Goal: Task Accomplishment & Management: Manage account settings

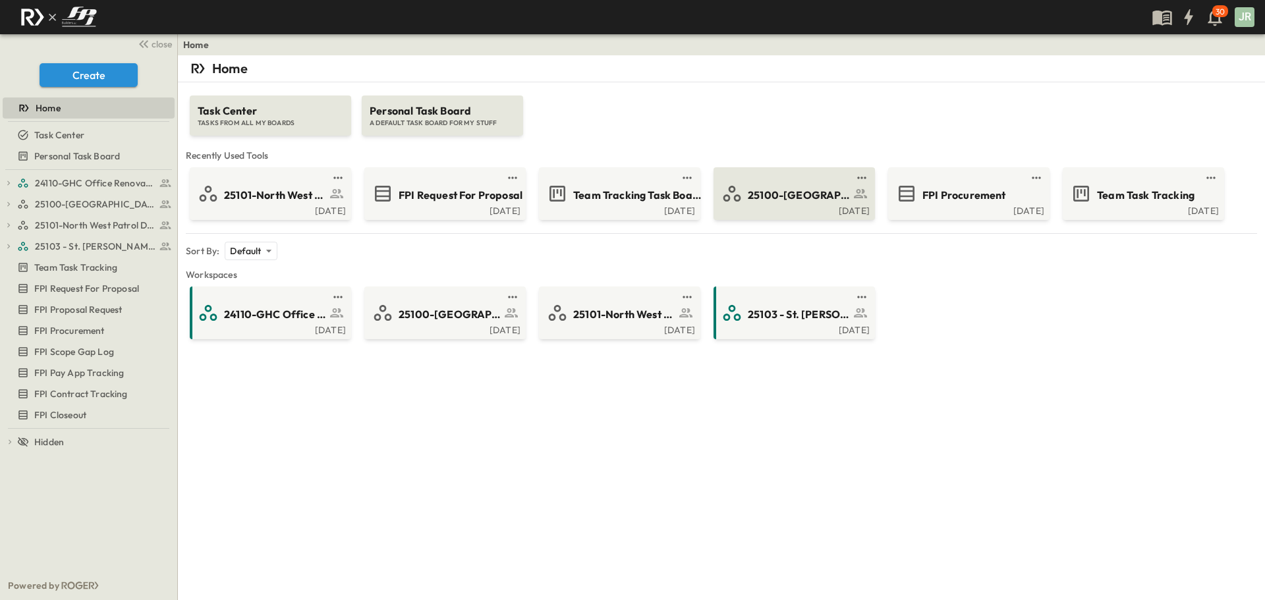
click at [801, 185] on div "25100-[GEOGRAPHIC_DATA]" at bounding box center [812, 194] width 128 height 18
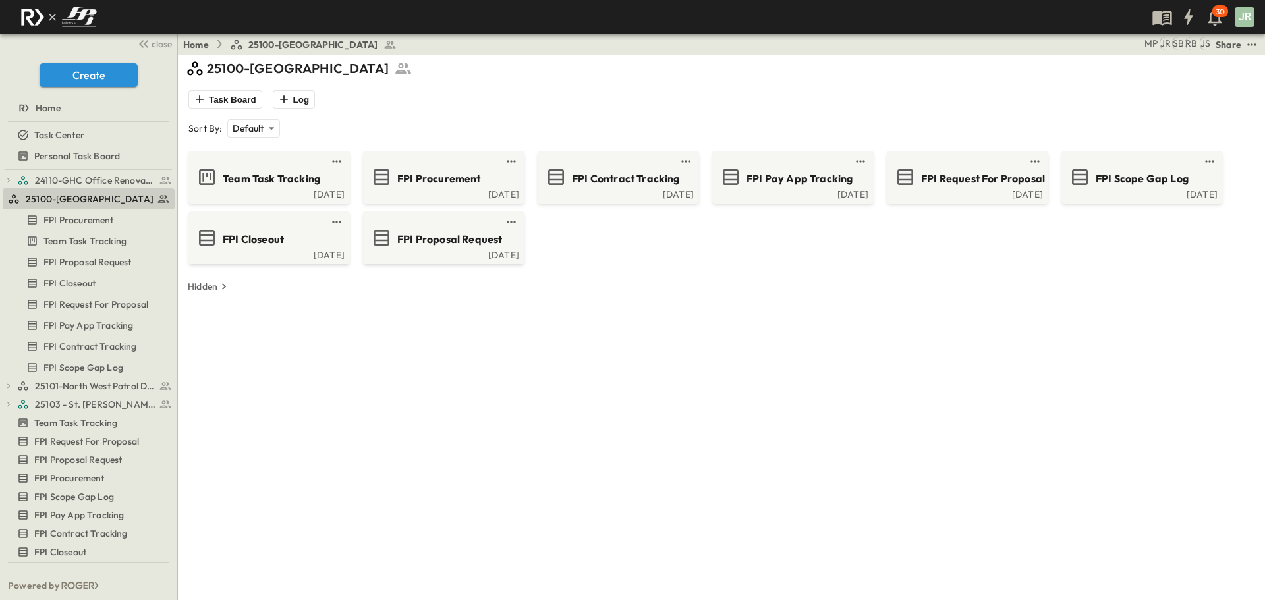
click at [771, 212] on div "Team Task Tracking [DATE] FPI Procurement [DATE] FPI Contract Tracking [DATE] F…" at bounding box center [721, 207] width 1071 height 113
click at [747, 158] on link at bounding box center [788, 161] width 127 height 11
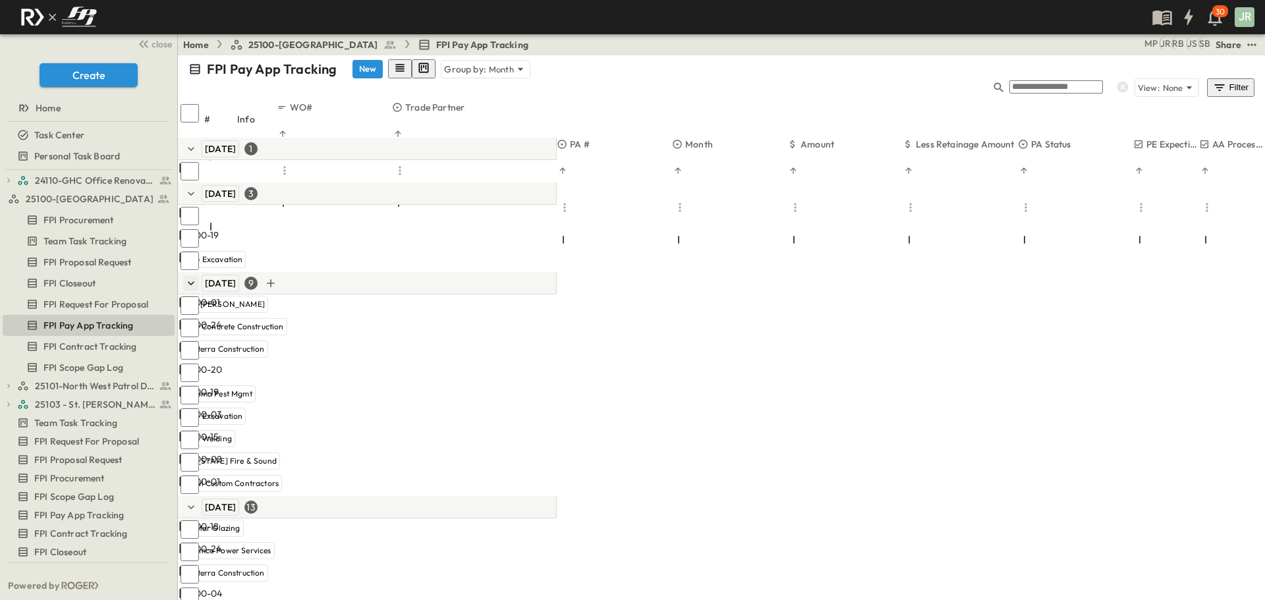
click at [190, 277] on icon "button" at bounding box center [190, 283] width 13 height 13
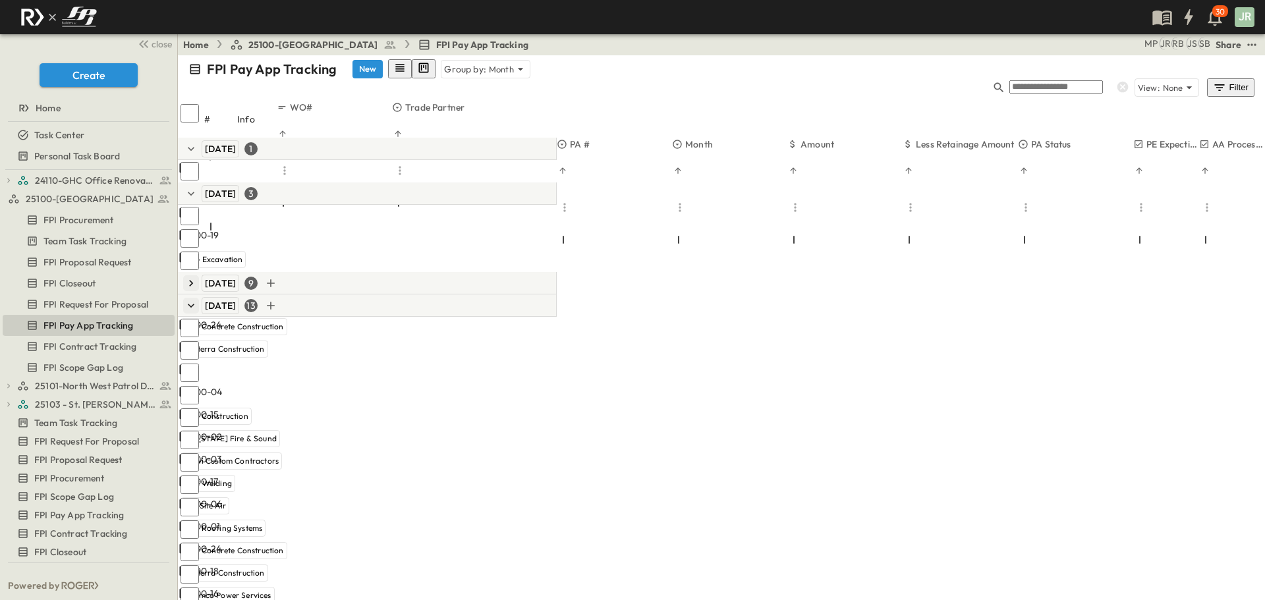
click at [192, 299] on icon "button" at bounding box center [190, 305] width 13 height 13
click at [185, 321] on icon "button" at bounding box center [190, 327] width 13 height 13
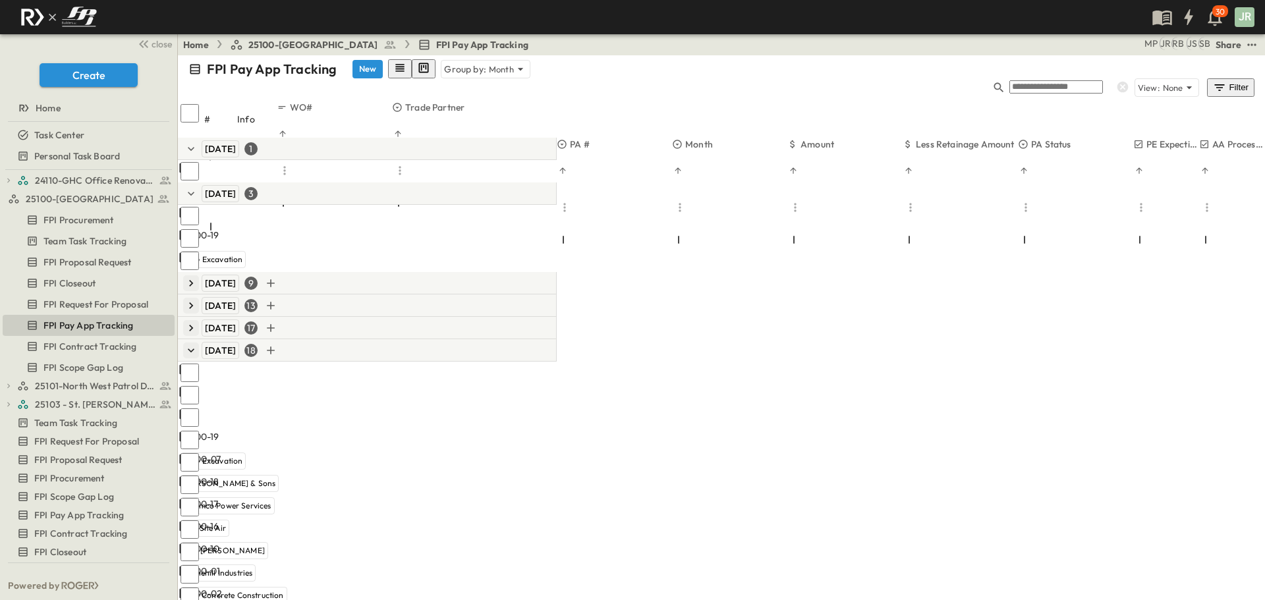
click at [192, 344] on icon "button" at bounding box center [190, 350] width 13 height 13
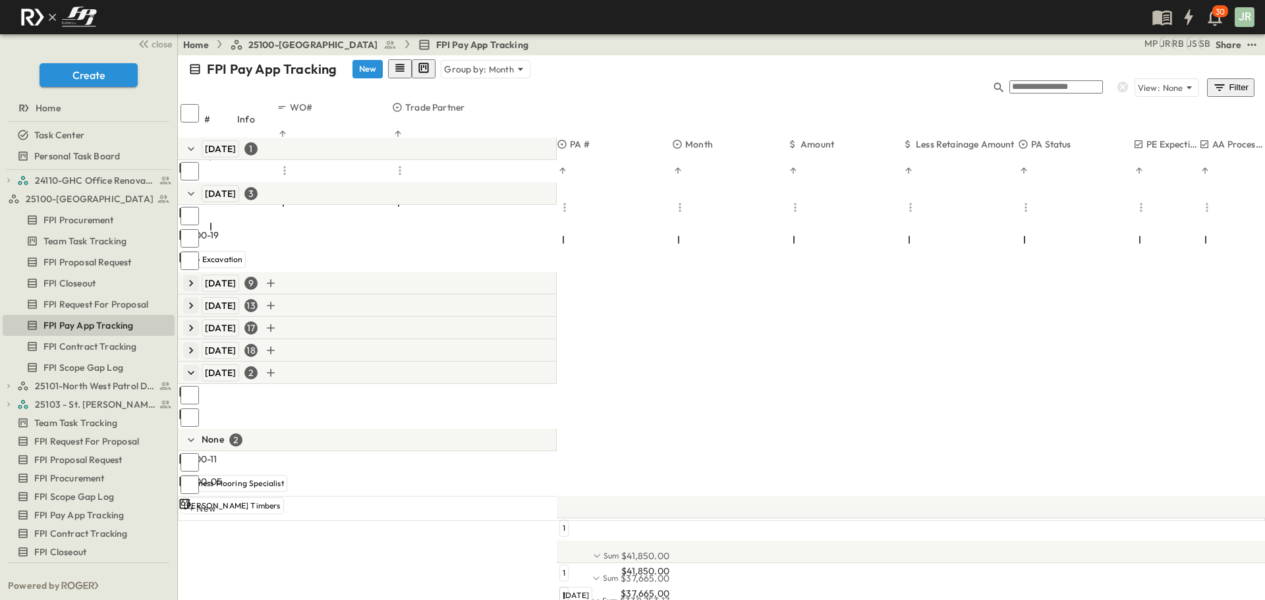
click at [186, 366] on icon "button" at bounding box center [190, 372] width 13 height 13
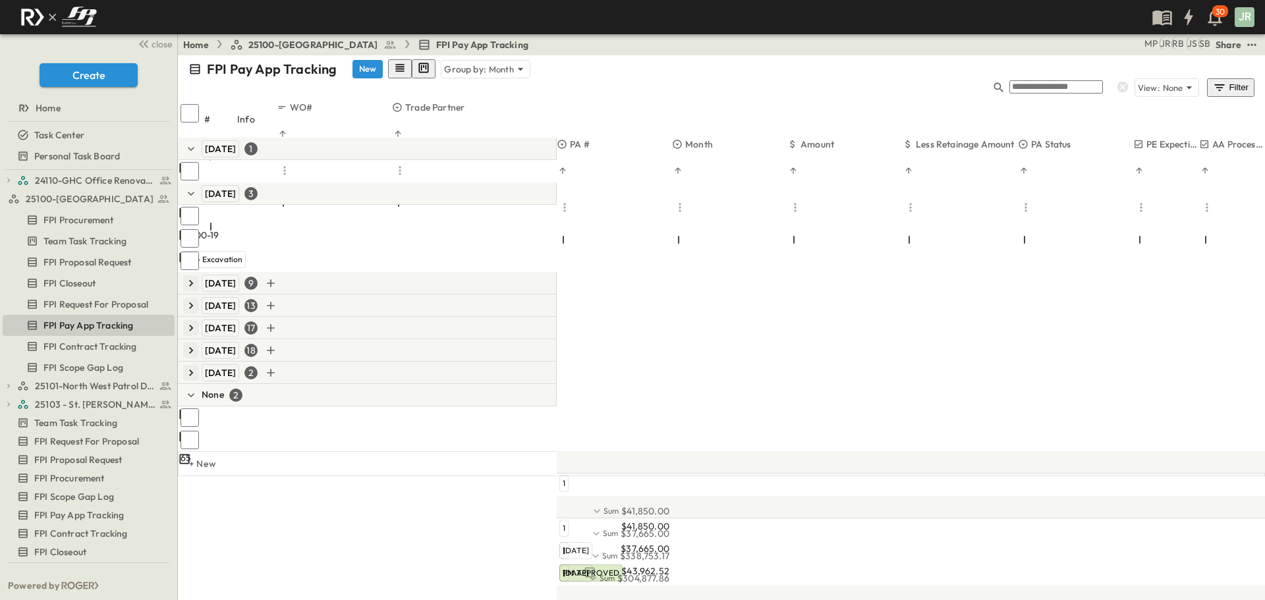
click at [190, 366] on icon "button" at bounding box center [190, 372] width 13 height 13
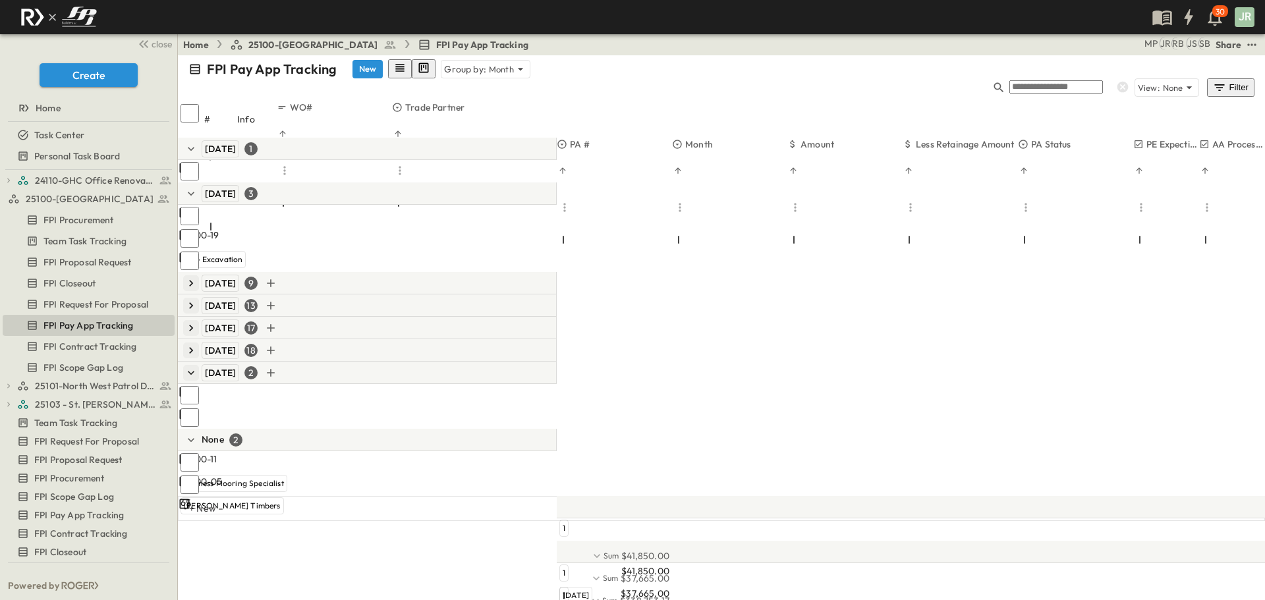
click at [190, 366] on icon "button" at bounding box center [190, 372] width 13 height 13
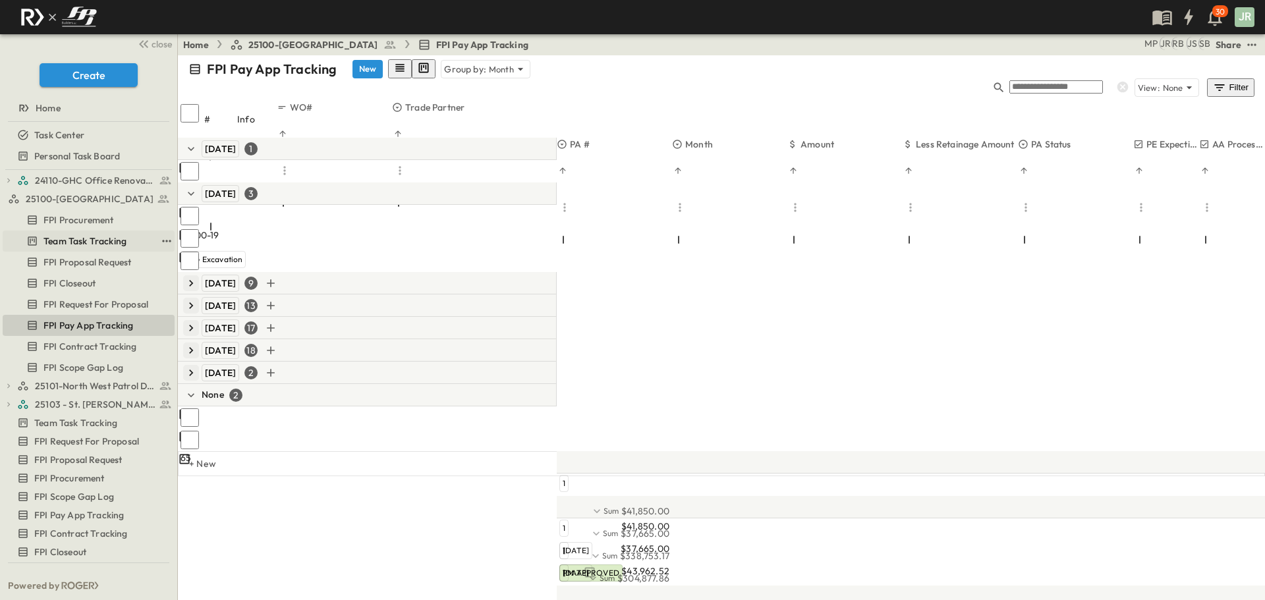
click at [109, 235] on span "Team Task Tracking" at bounding box center [84, 241] width 83 height 13
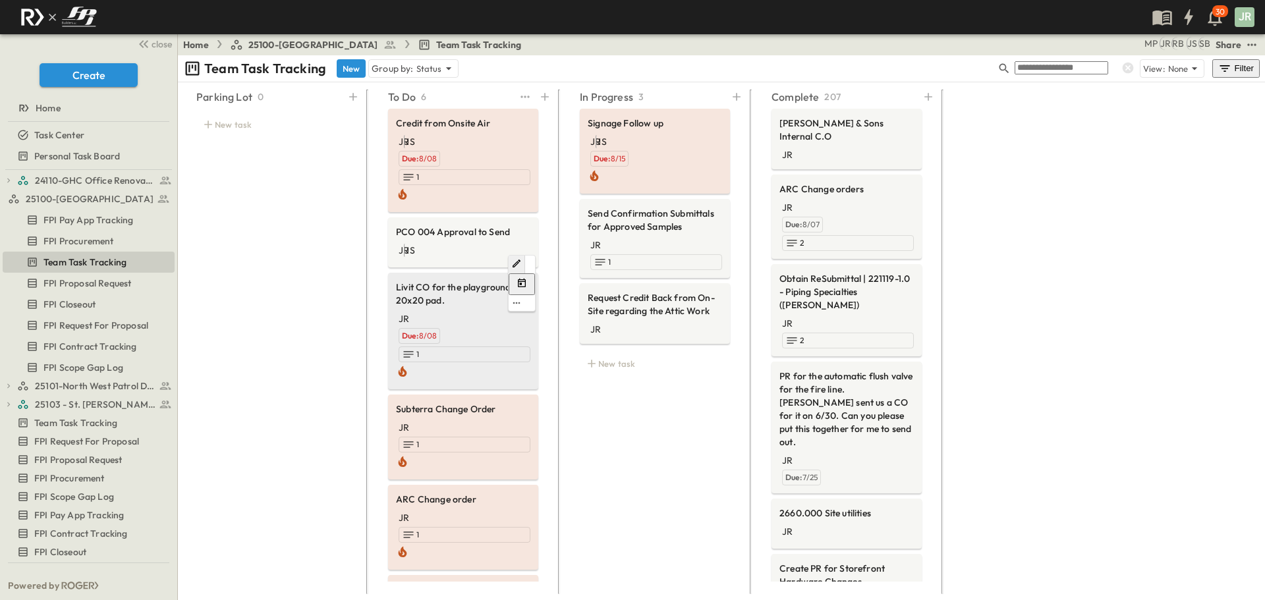
click at [427, 281] on span "Livit CO for the playground 20x20 pad." at bounding box center [463, 294] width 134 height 26
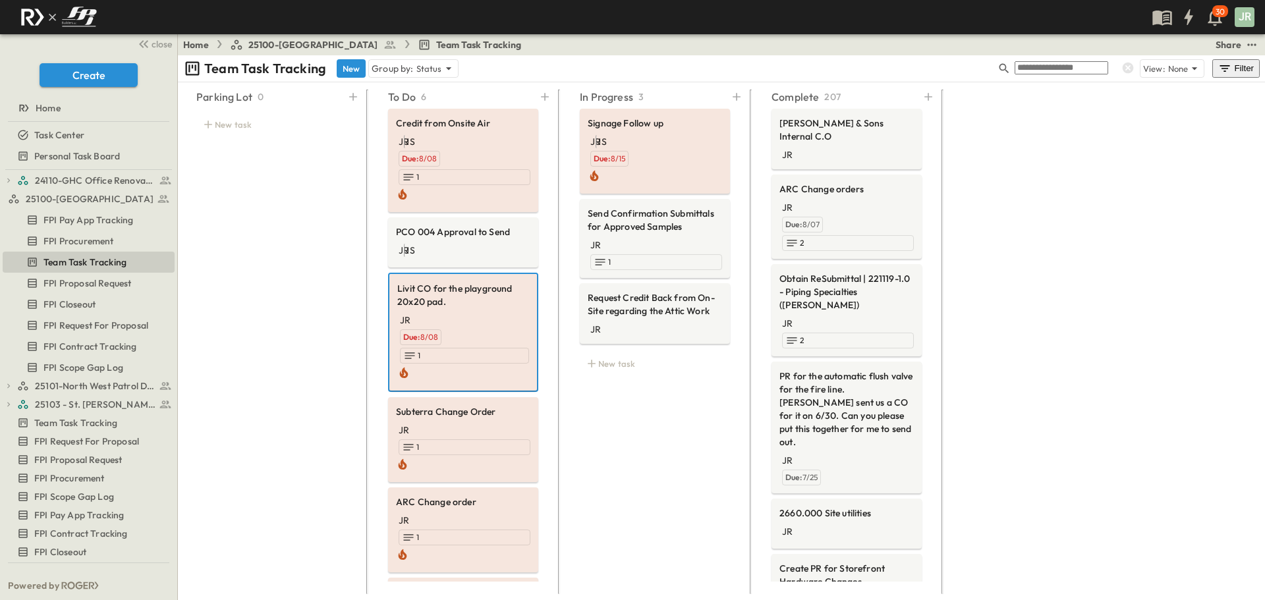
drag, startPoint x: 499, startPoint y: 130, endPoint x: 289, endPoint y: 252, distance: 242.6
click at [289, 252] on div "Parking Lot 0 New task" at bounding box center [272, 337] width 182 height 505
click at [76, 382] on span "25101-North West Patrol Division" at bounding box center [87, 385] width 105 height 13
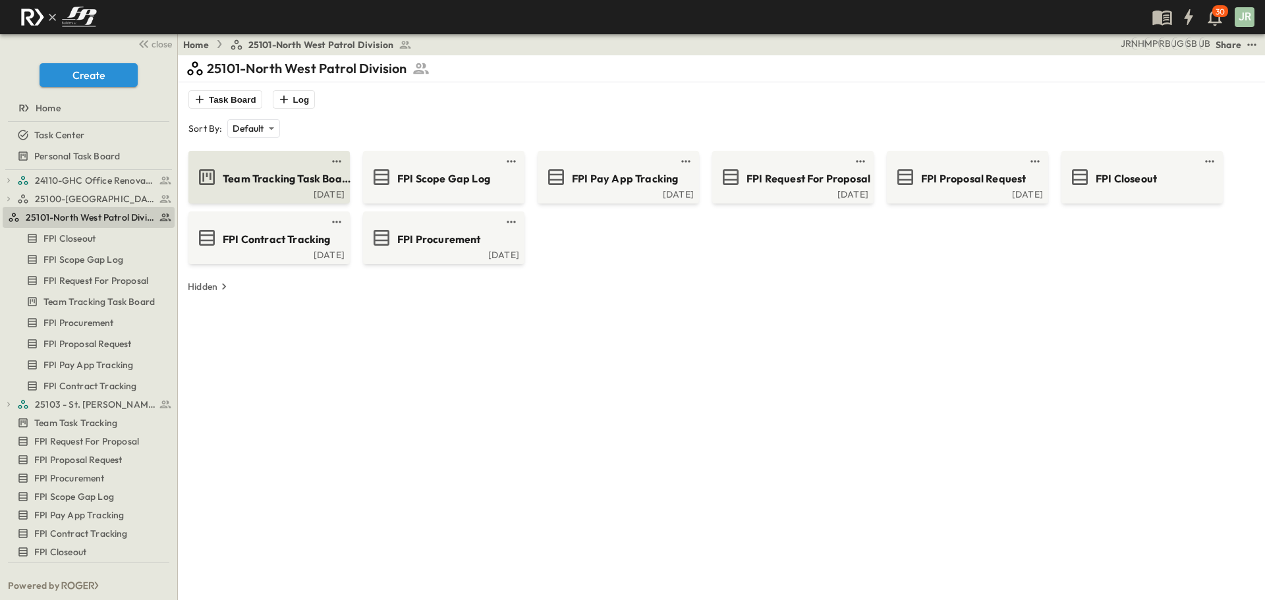
click at [282, 184] on span "Team Tracking Task Board" at bounding box center [287, 178] width 128 height 15
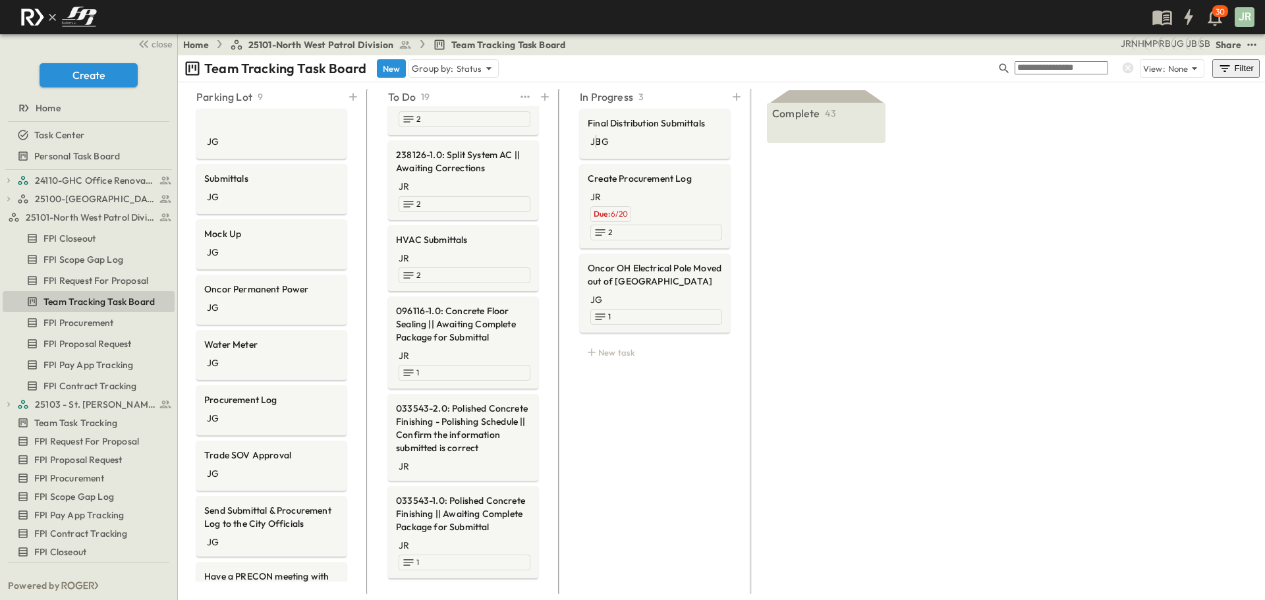
scroll to position [976, 0]
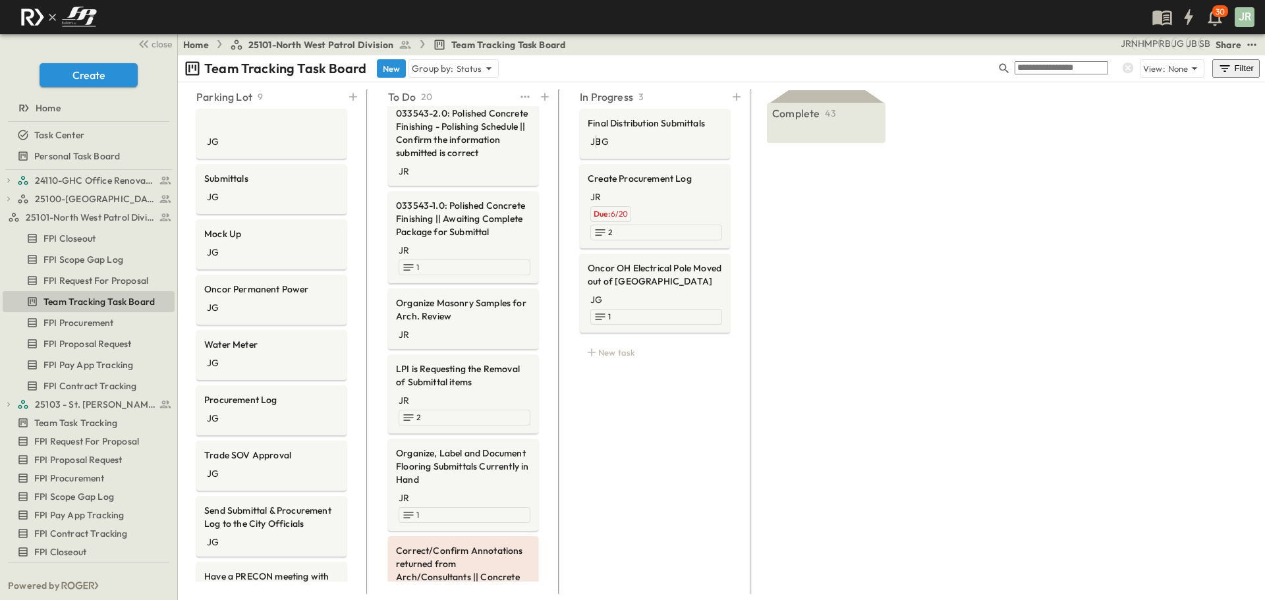
scroll to position [1112, 0]
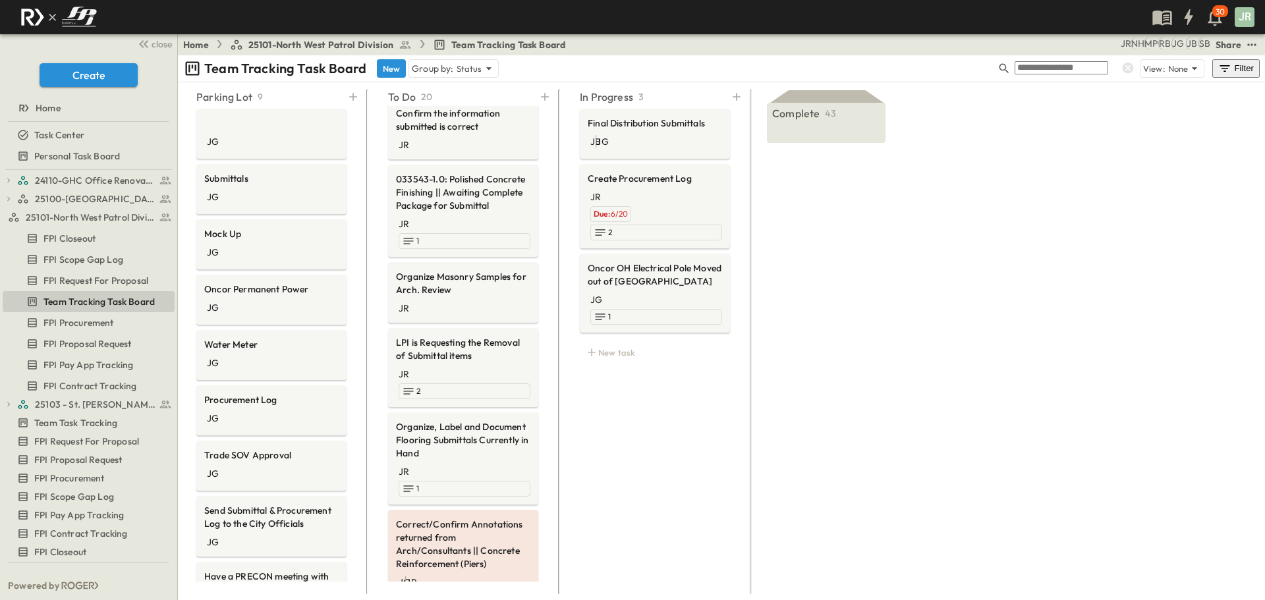
type textarea "**********"
click at [677, 410] on div "In Progress 3 Final Distribution Submittals JB JG Create Procurement Log JR Due…" at bounding box center [655, 337] width 182 height 505
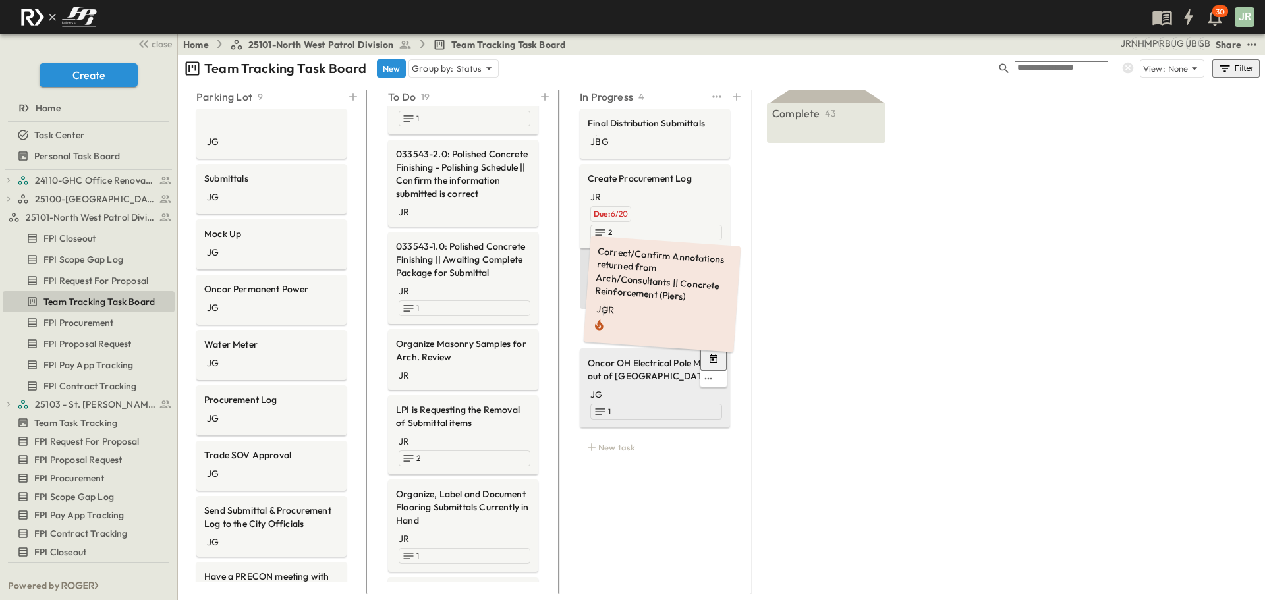
scroll to position [950, 0]
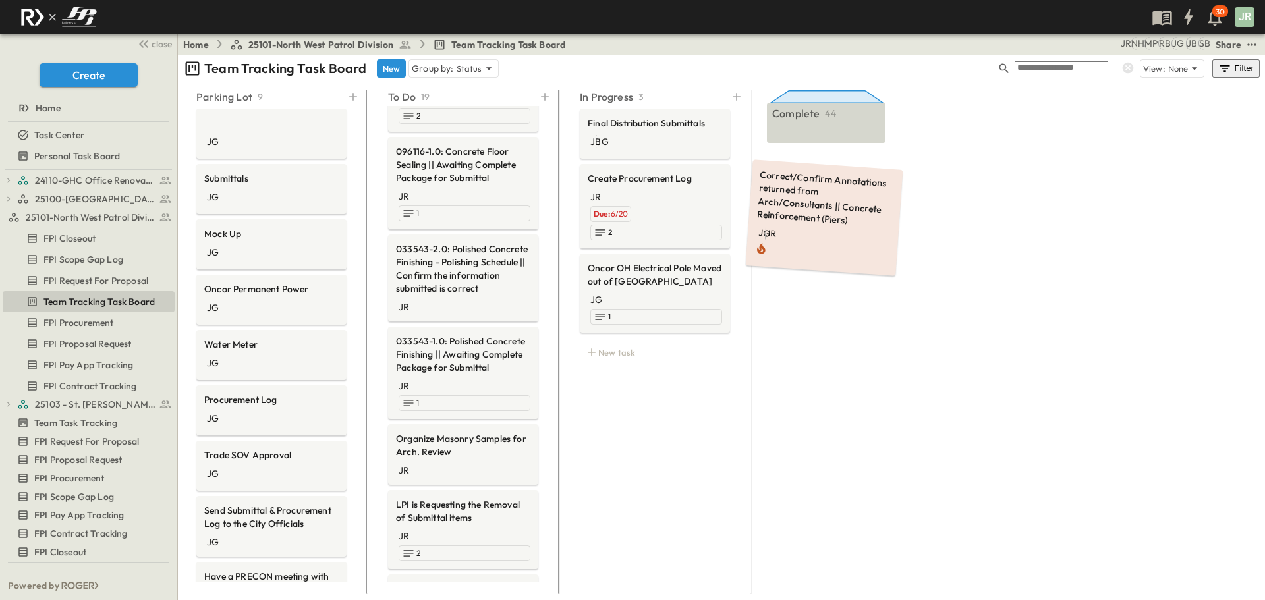
drag, startPoint x: 469, startPoint y: 354, endPoint x: 816, endPoint y: 129, distance: 413.9
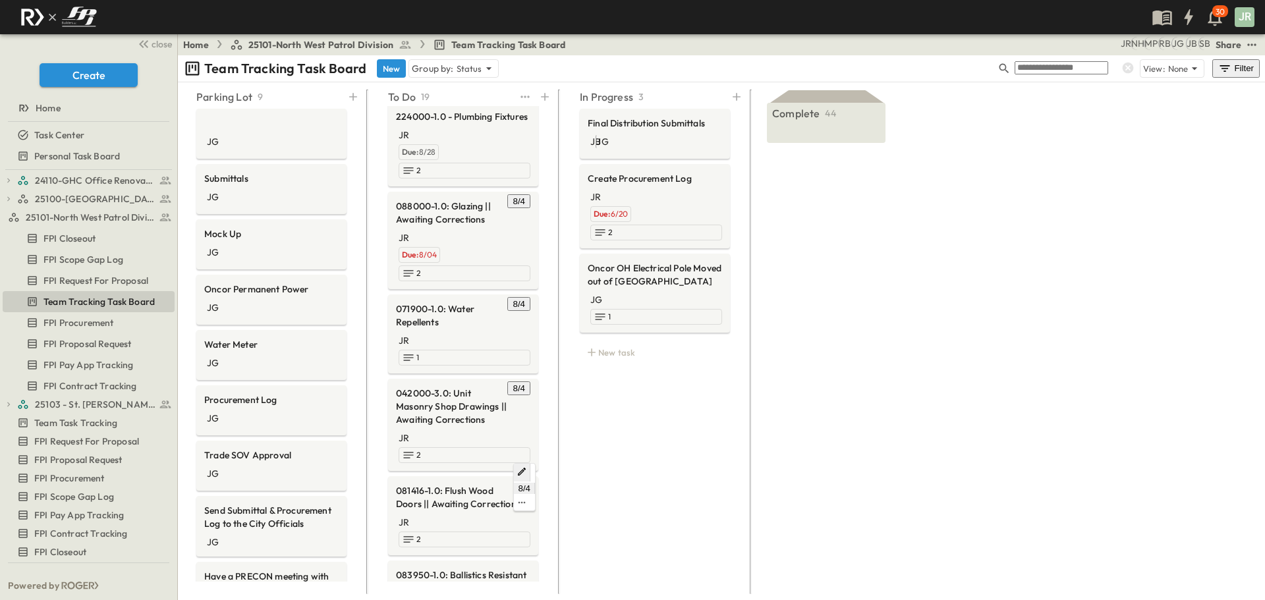
scroll to position [0, 0]
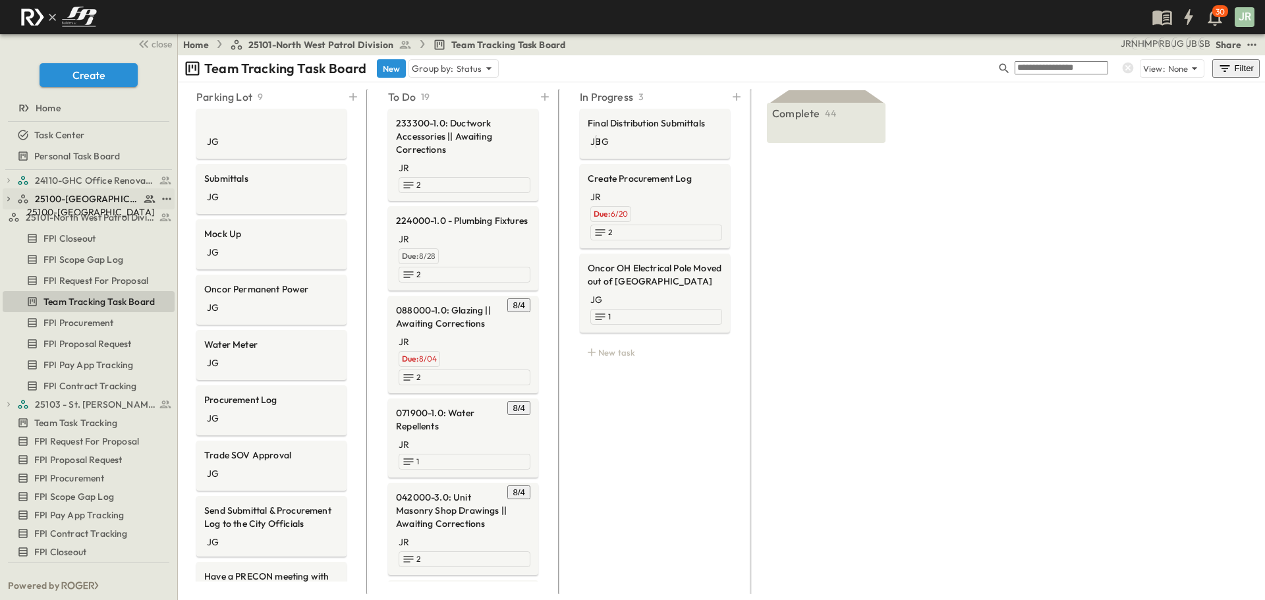
click at [64, 200] on span "25100-[GEOGRAPHIC_DATA]" at bounding box center [87, 198] width 105 height 13
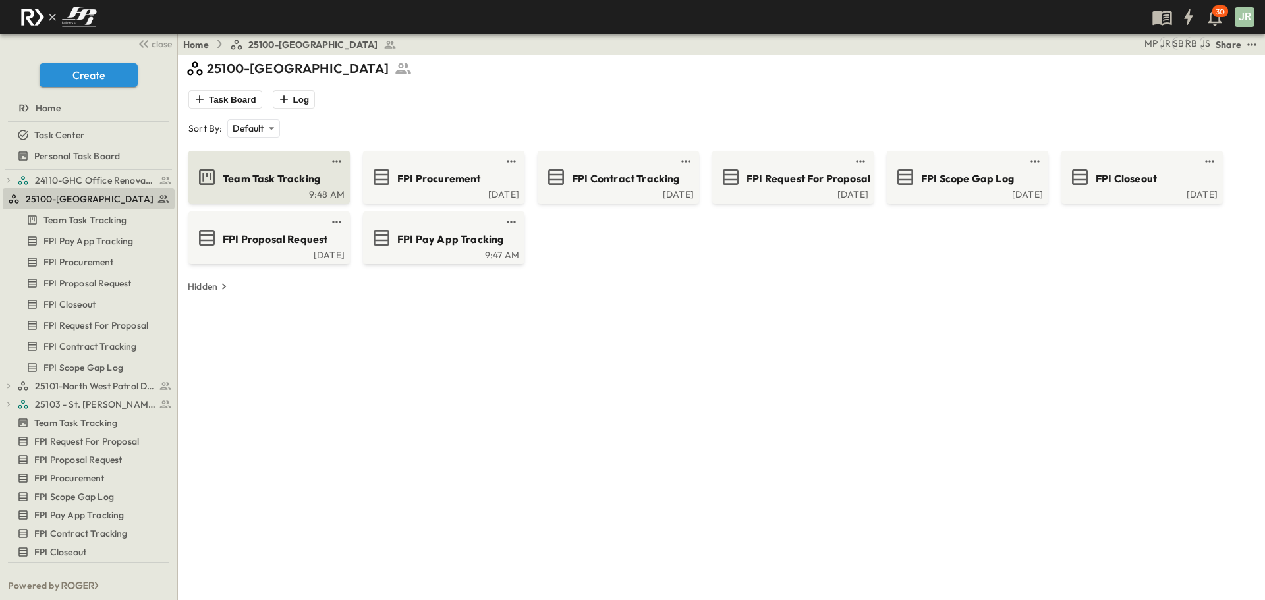
click at [260, 184] on span "Team Task Tracking" at bounding box center [272, 178] width 98 height 15
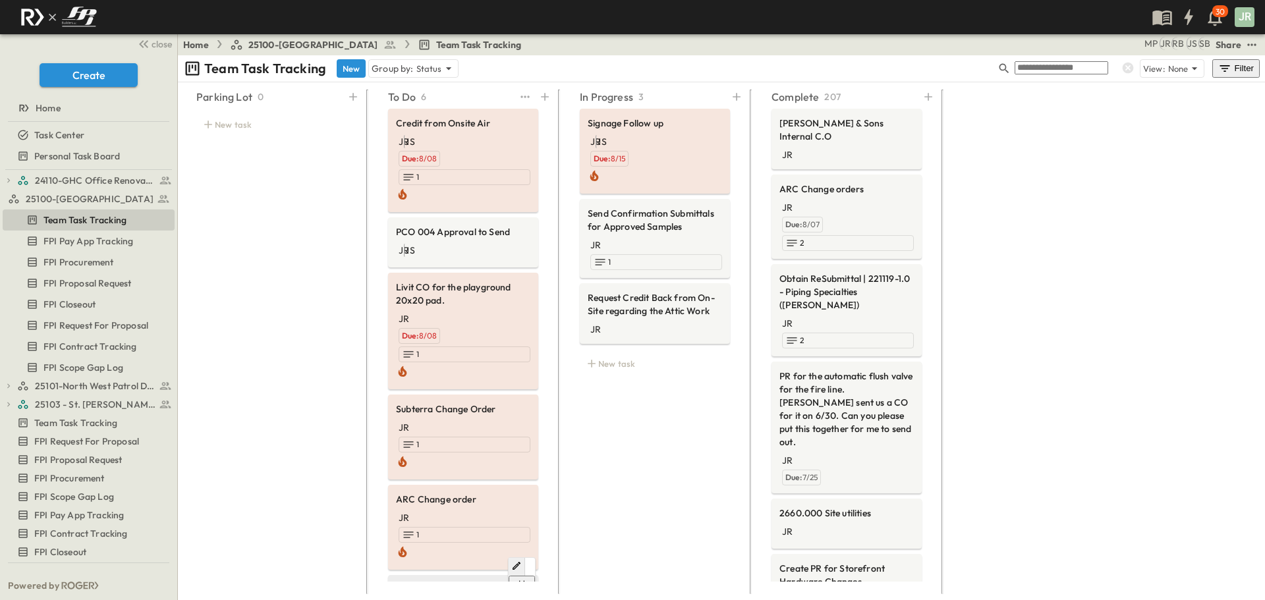
click at [445, 583] on span "TRS Roofing Change Order" at bounding box center [463, 589] width 134 height 13
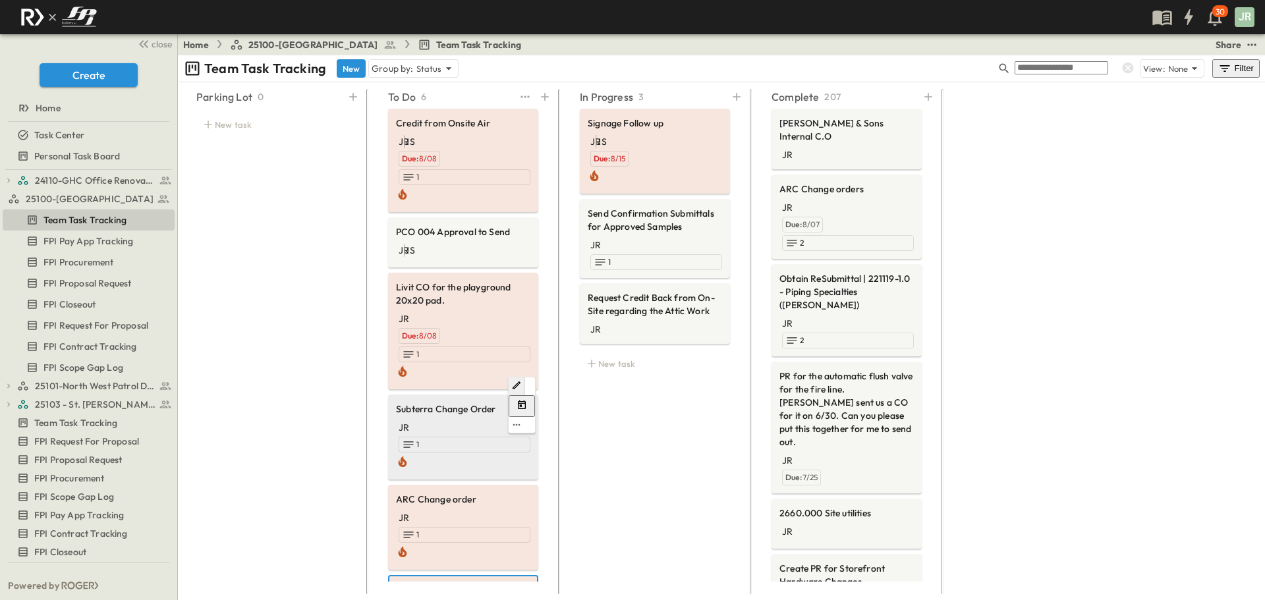
click at [480, 403] on div "Subterra Change Order" at bounding box center [463, 411] width 134 height 16
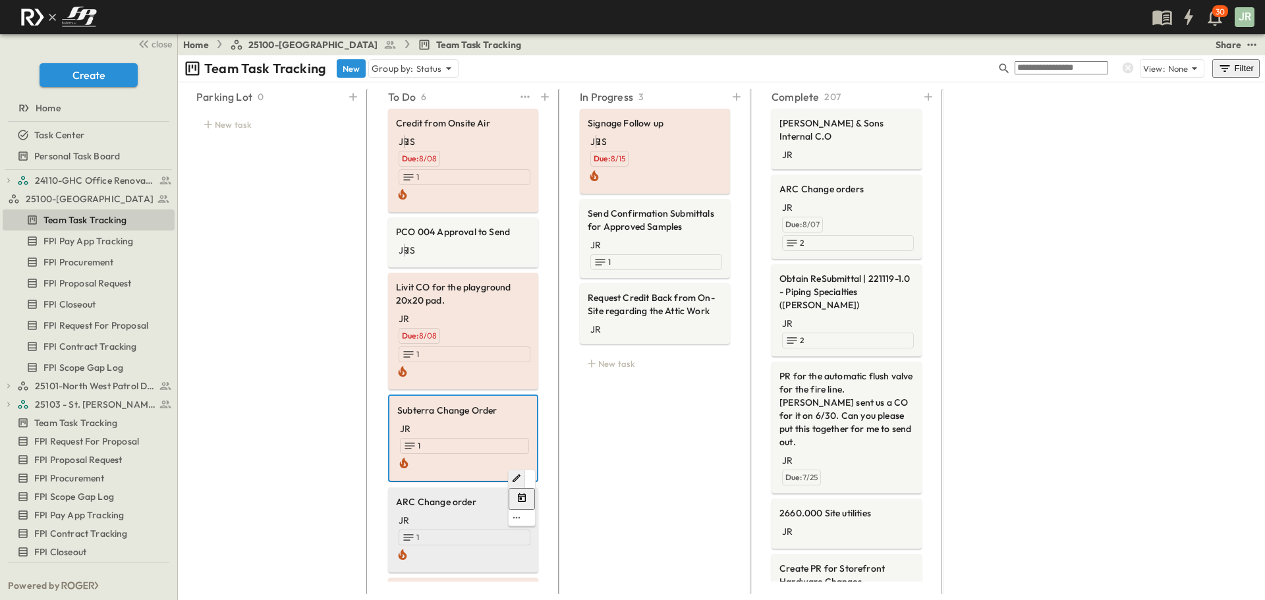
click at [441, 495] on span "ARC Change order" at bounding box center [463, 501] width 134 height 13
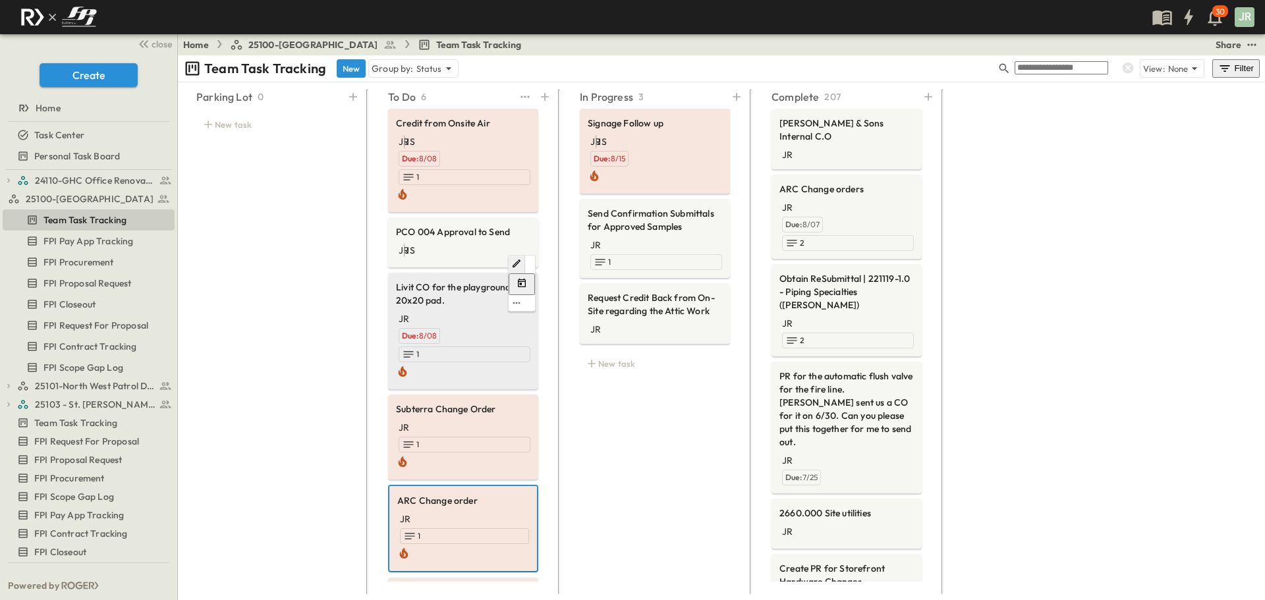
click at [448, 281] on span "Livit CO for the playground 20x20 pad." at bounding box center [463, 294] width 134 height 26
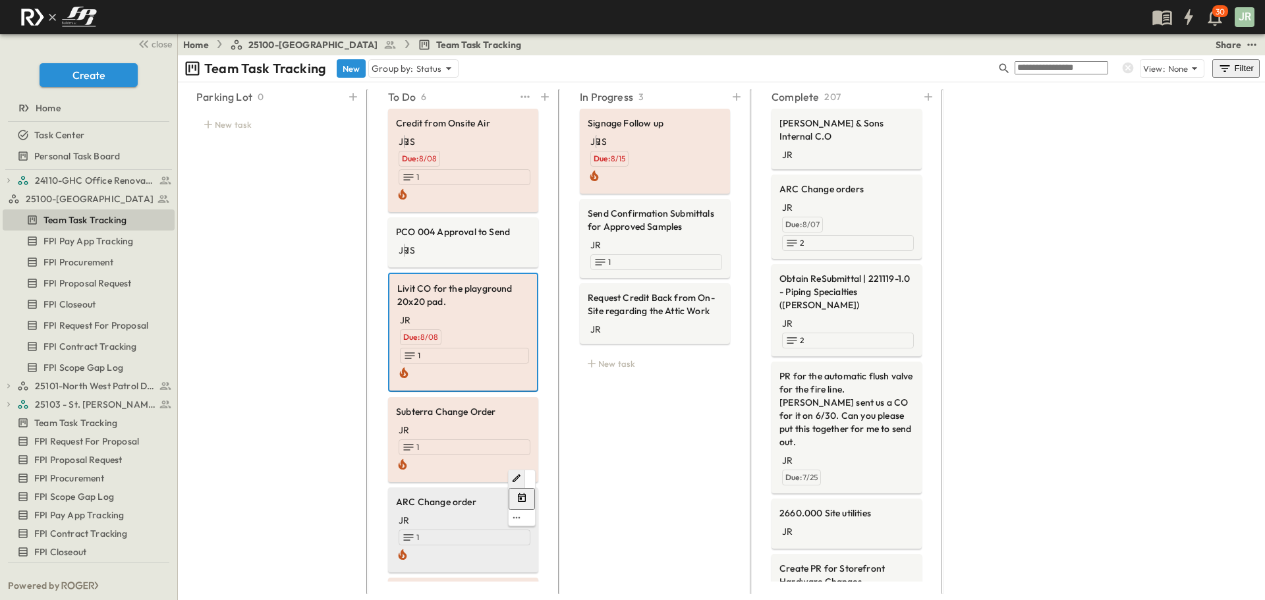
click at [428, 511] on div "JR 1" at bounding box center [463, 537] width 134 height 53
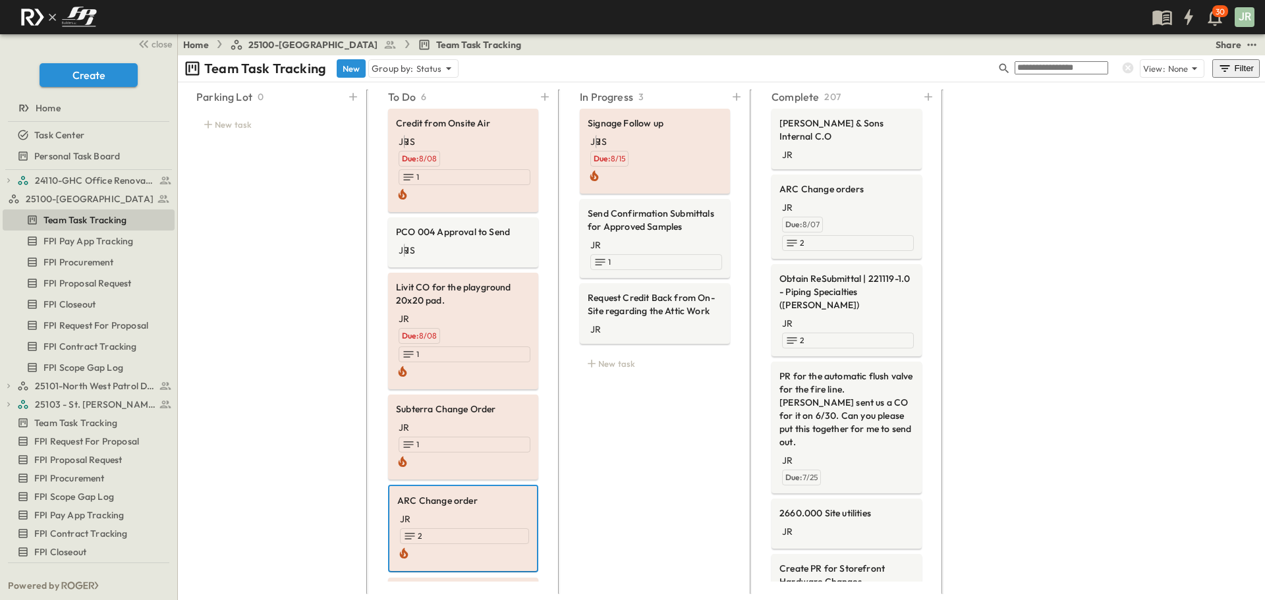
drag, startPoint x: 742, startPoint y: 322, endPoint x: 752, endPoint y: 325, distance: 9.6
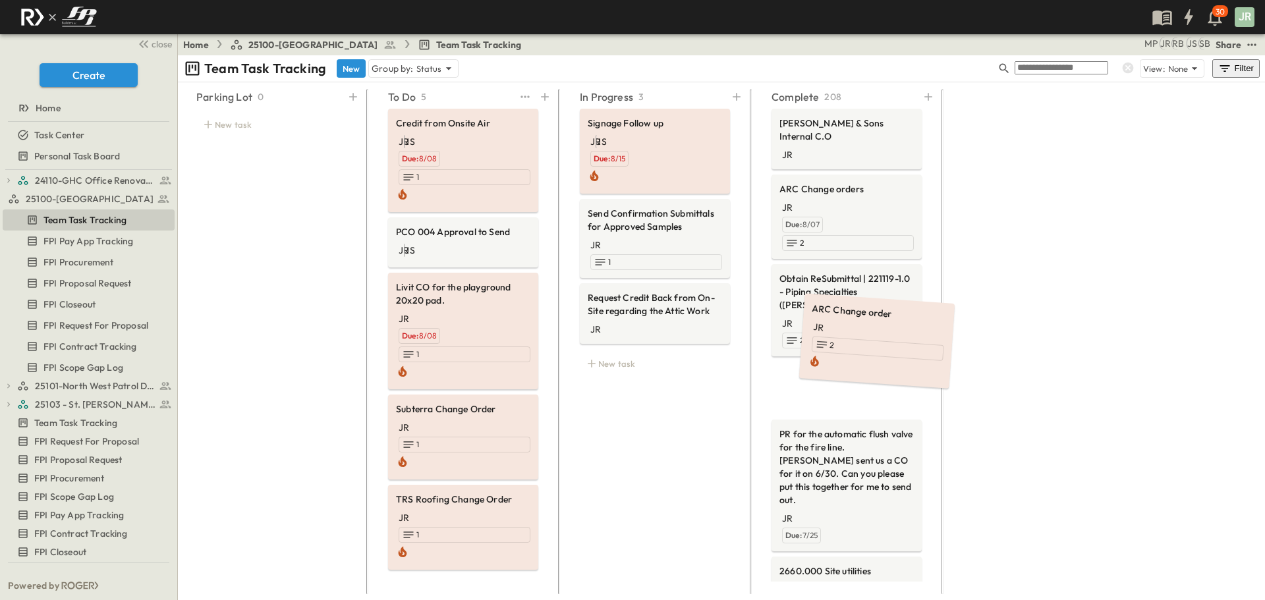
drag, startPoint x: 438, startPoint y: 375, endPoint x: 852, endPoint y: 330, distance: 416.1
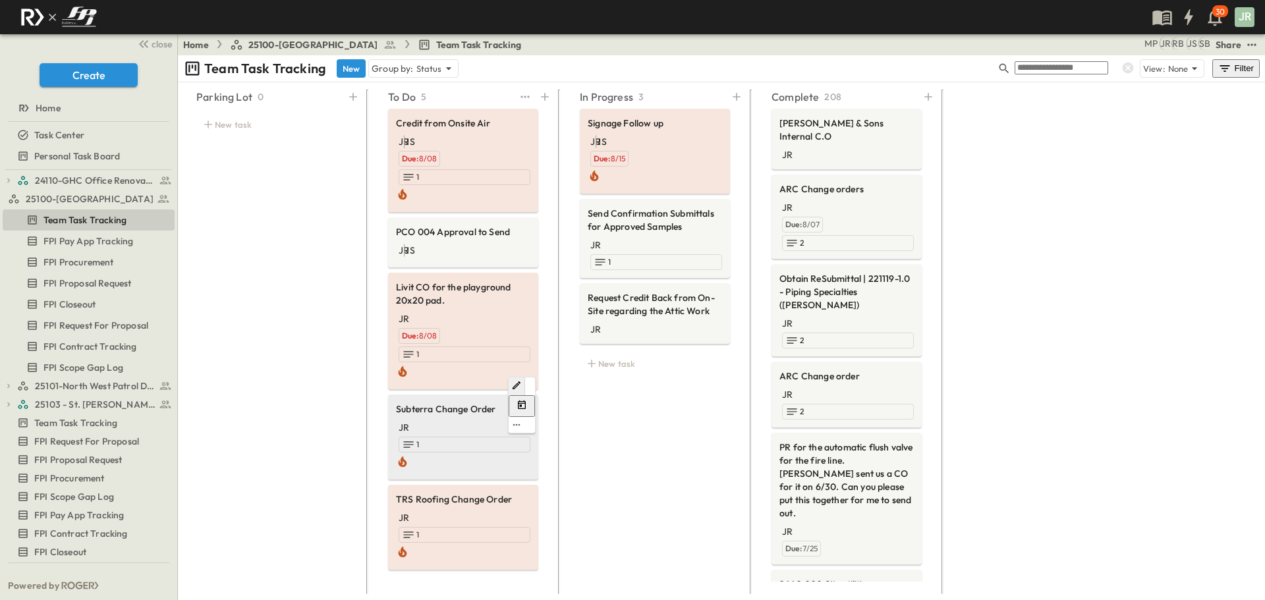
click at [419, 418] on div "JR 1" at bounding box center [463, 444] width 134 height 53
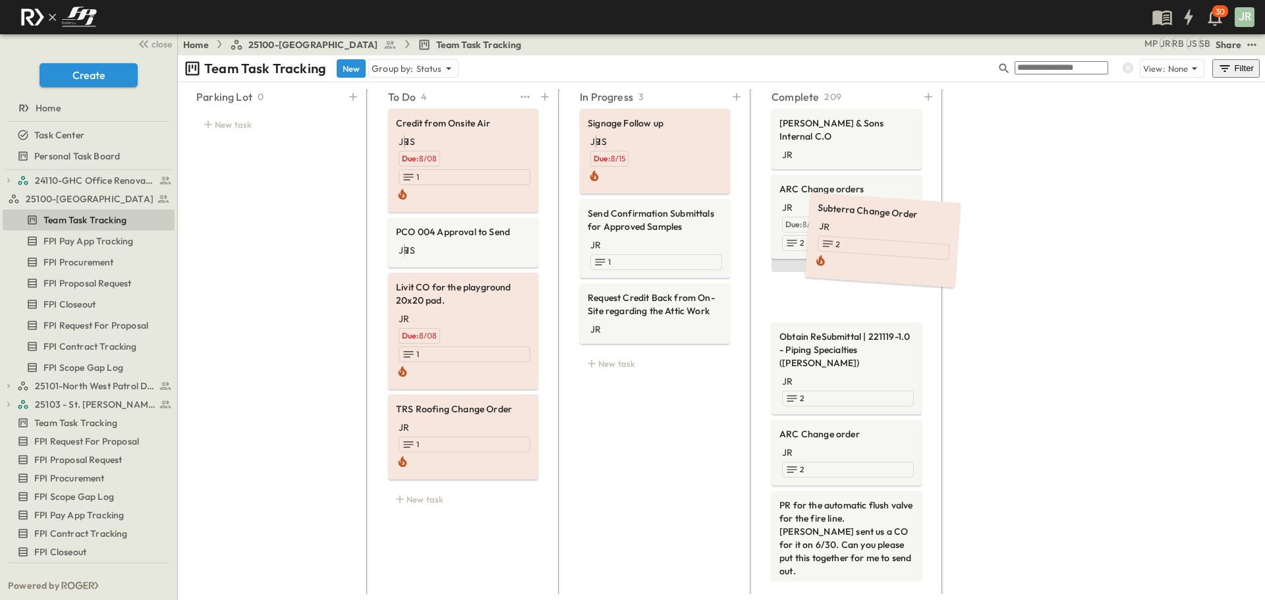
drag, startPoint x: 442, startPoint y: 313, endPoint x: 862, endPoint y: 223, distance: 429.3
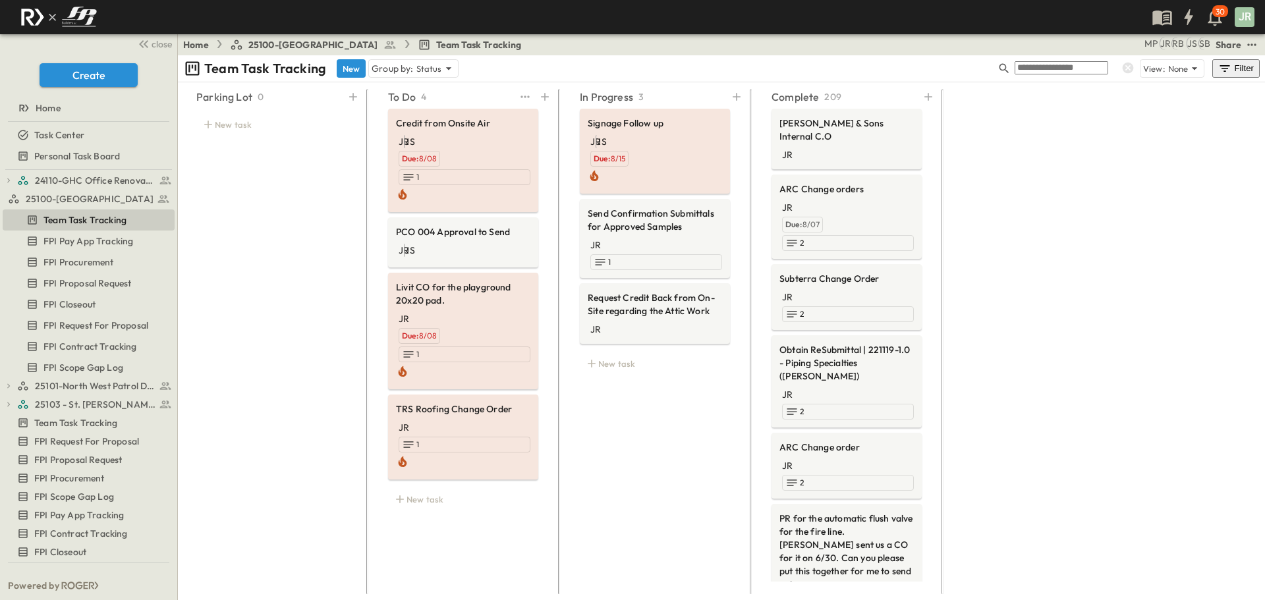
drag, startPoint x: 437, startPoint y: 459, endPoint x: 406, endPoint y: 453, distance: 31.5
click at [434, 459] on div "To Do 4 Credit from Onsite Air JR JS Due: 8/08 1 PCO 004 Approval to Send JR [P…" at bounding box center [463, 337] width 182 height 505
click at [621, 370] on div "In Progress 3 Signage Follow up JR JS Due: 8/15 Send Confirmation Submittals fo…" at bounding box center [655, 337] width 182 height 505
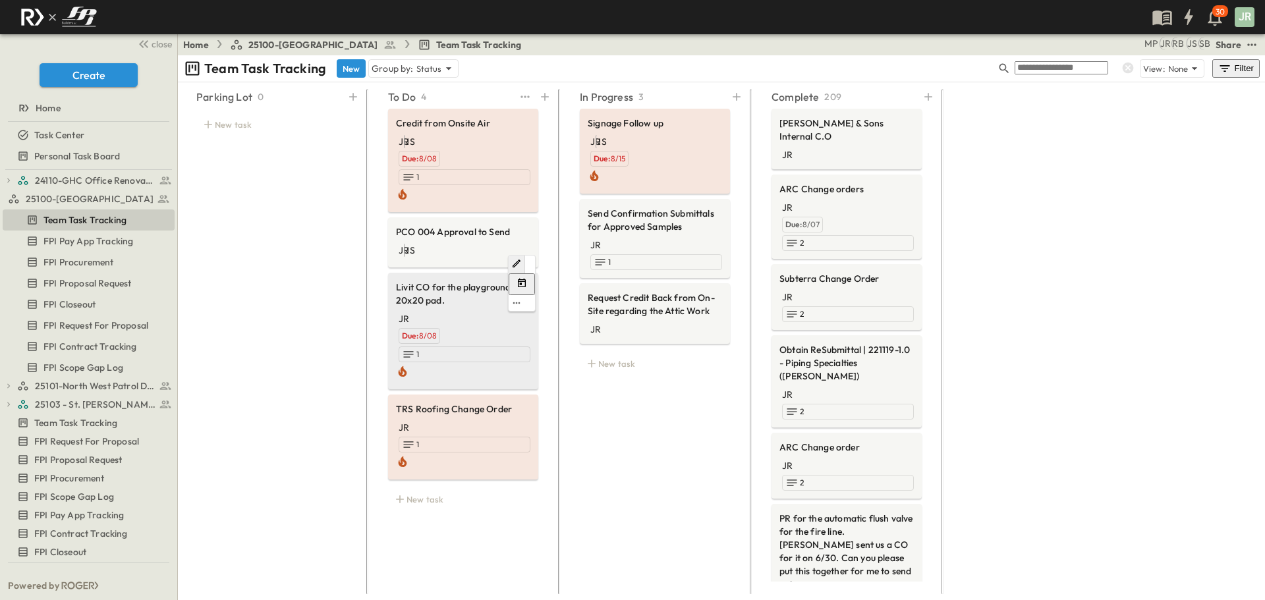
click at [427, 281] on span "Livit CO for the playground 20x20 pad." at bounding box center [463, 294] width 134 height 26
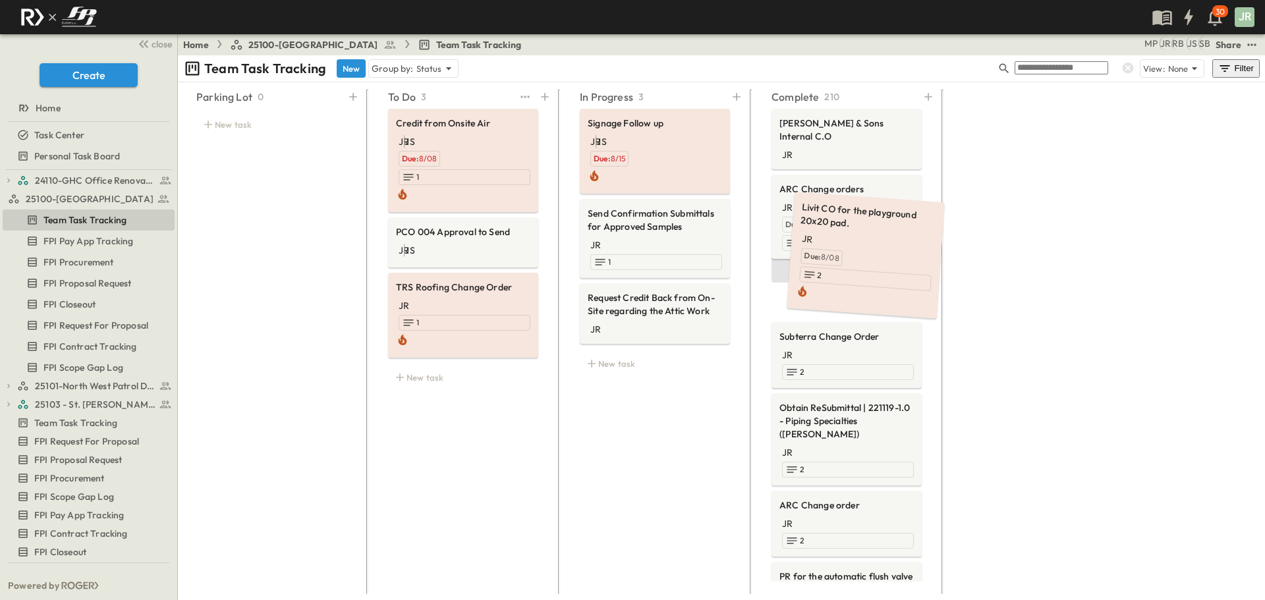
drag, startPoint x: 426, startPoint y: 246, endPoint x: 829, endPoint y: 222, distance: 403.9
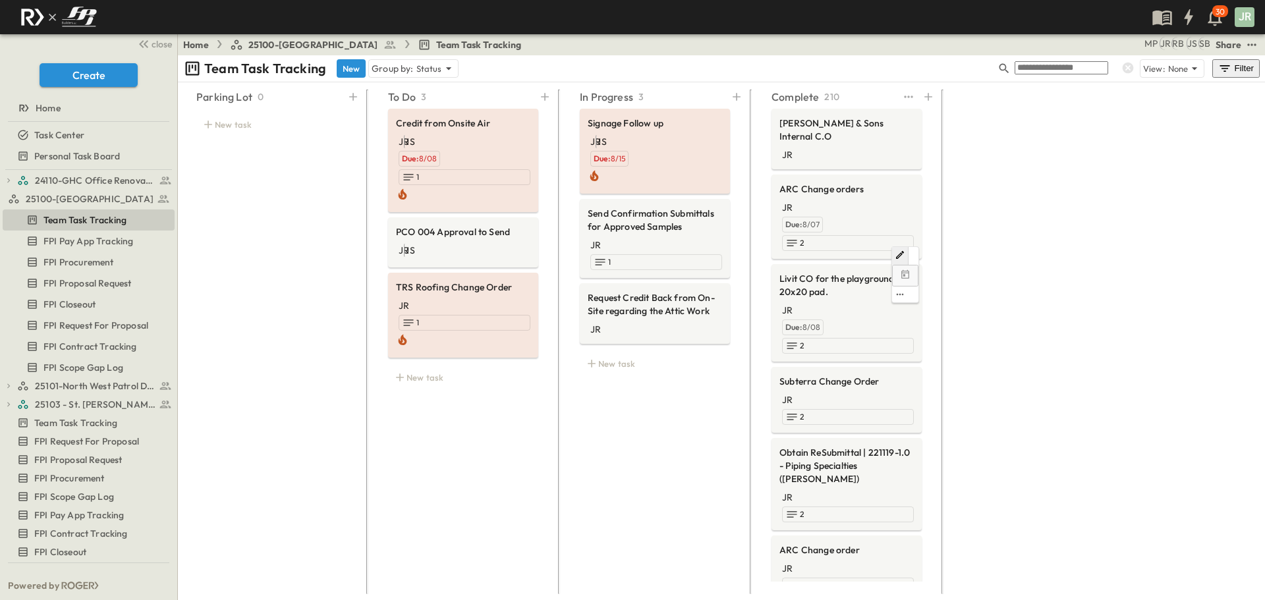
click at [810, 272] on span "Livit CO for the playground 20x20 pad." at bounding box center [846, 285] width 134 height 26
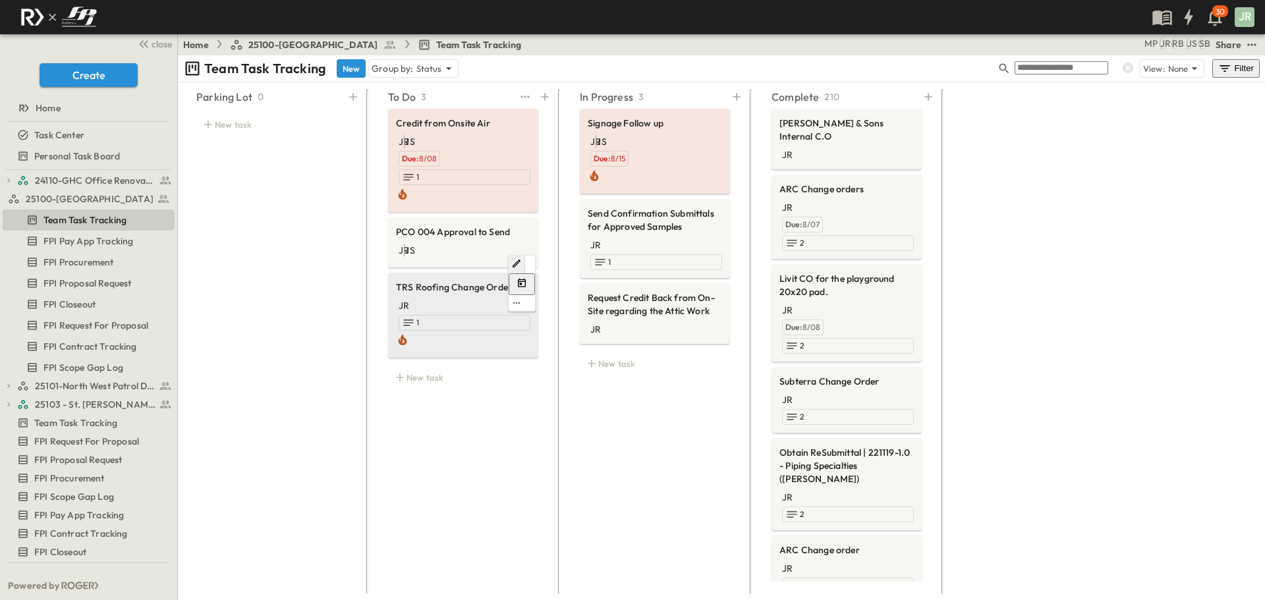
click at [441, 255] on div at bounding box center [463, 283] width 134 height 57
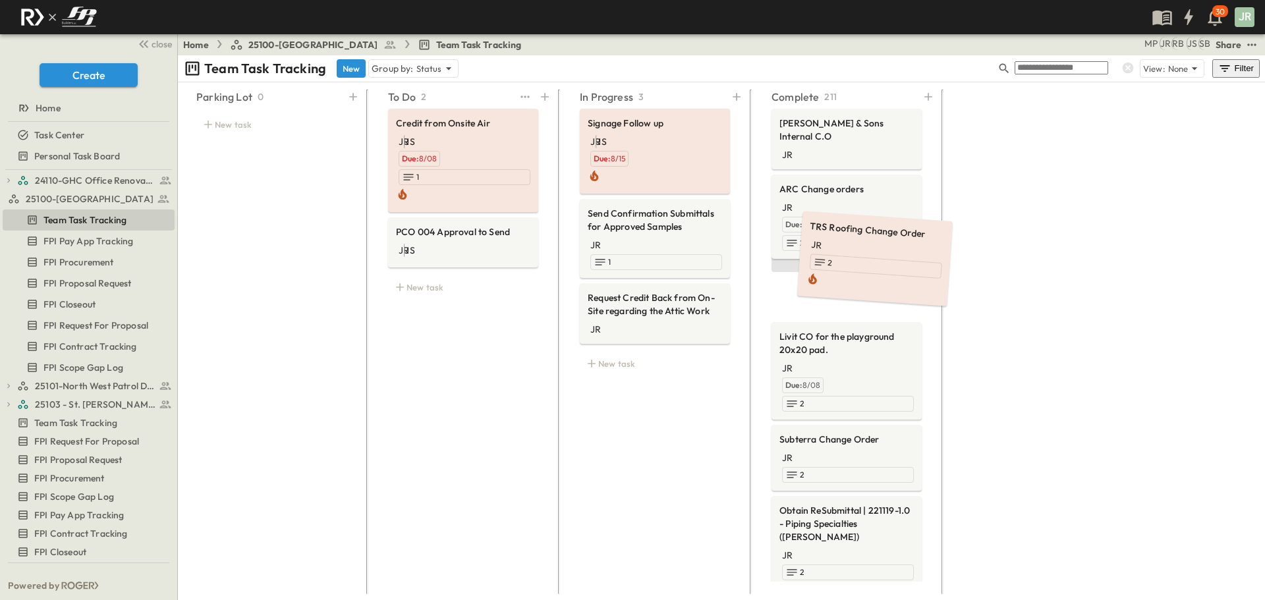
drag, startPoint x: 437, startPoint y: 238, endPoint x: 849, endPoint y: 235, distance: 411.8
